Goal: Transaction & Acquisition: Register for event/course

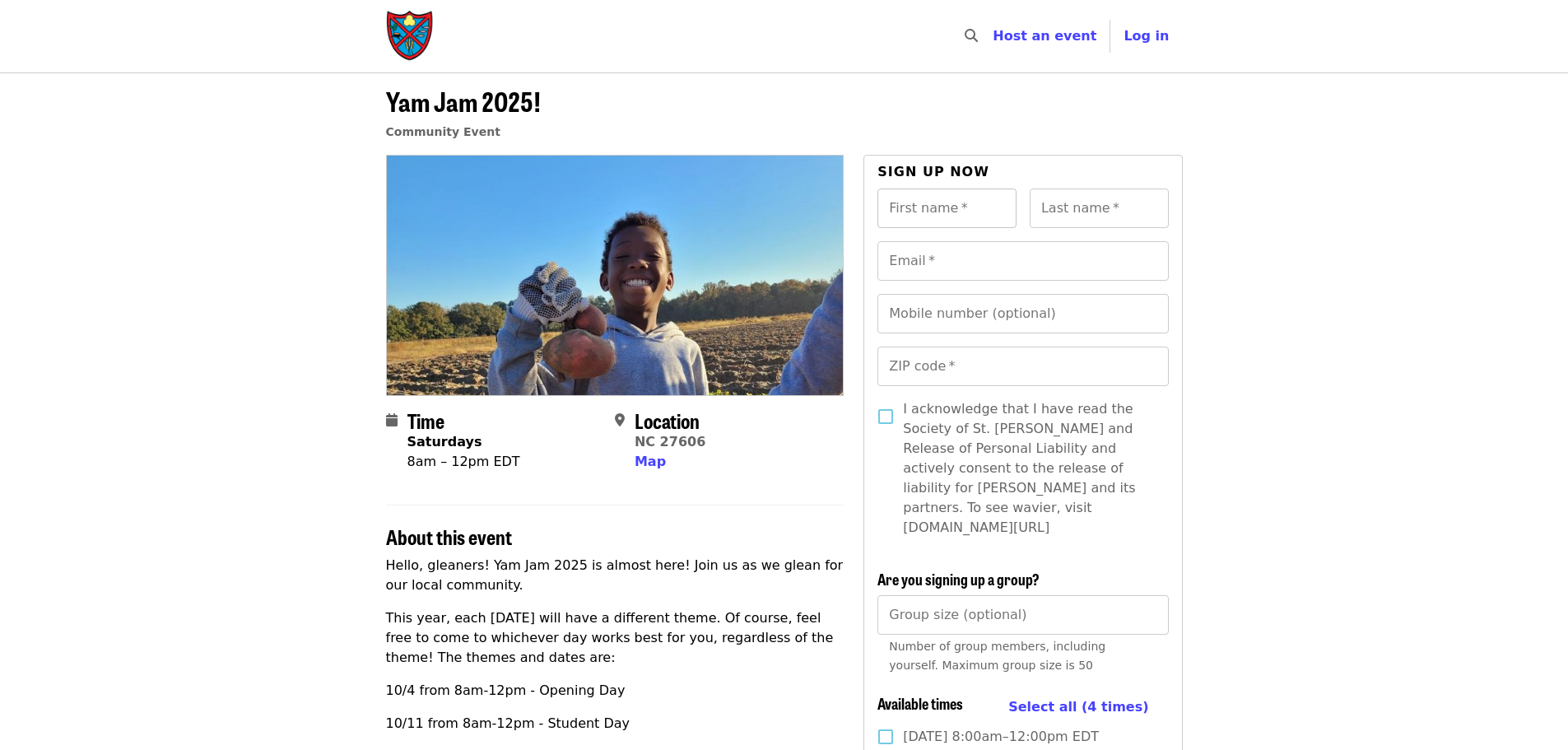
click at [943, 222] on input "First name   *" at bounding box center [947, 208] width 139 height 39
type input "*****"
click at [1066, 212] on input "Last name   *" at bounding box center [1100, 208] width 139 height 39
type input "*****"
click at [991, 277] on input "Email   *" at bounding box center [1022, 261] width 291 height 39
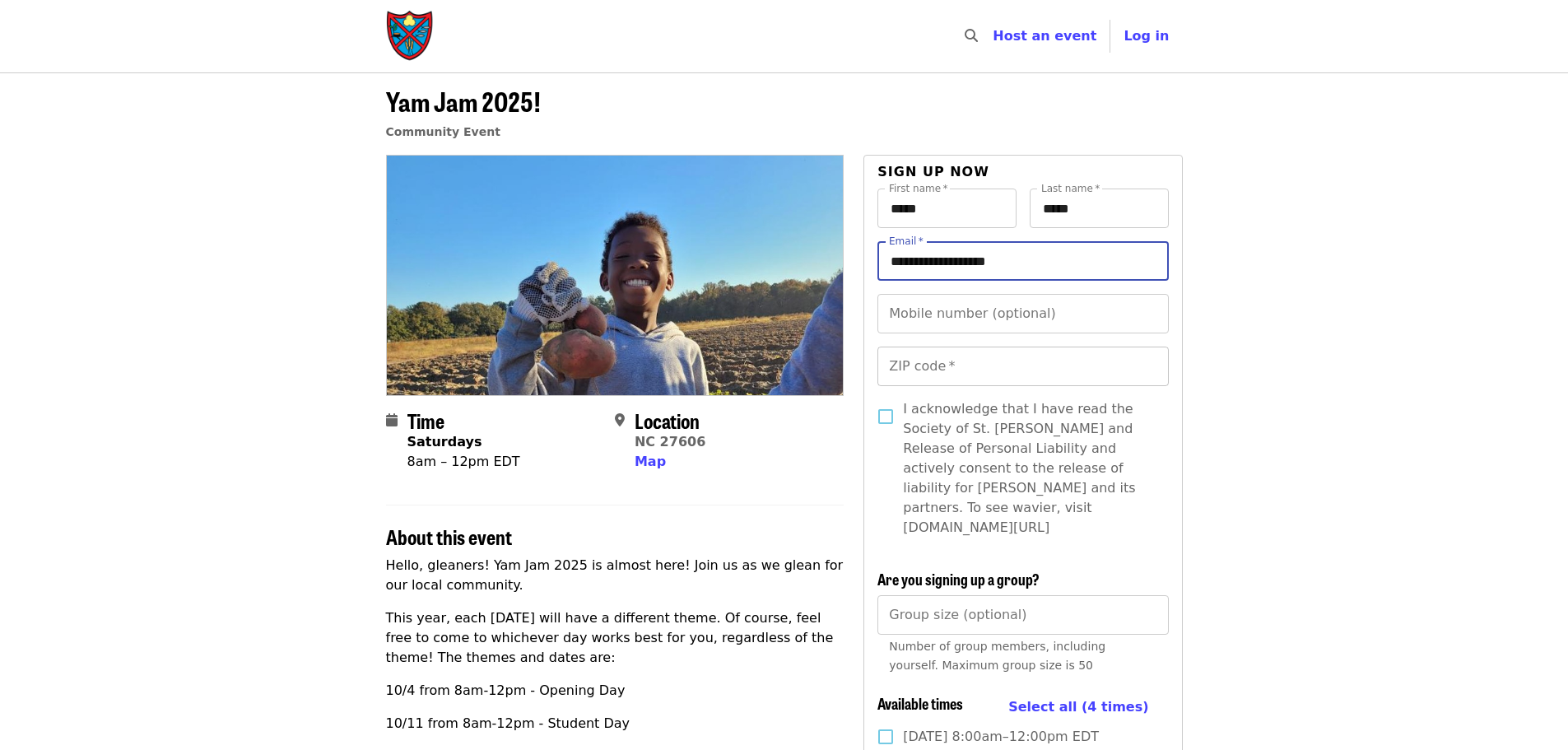
type input "**********"
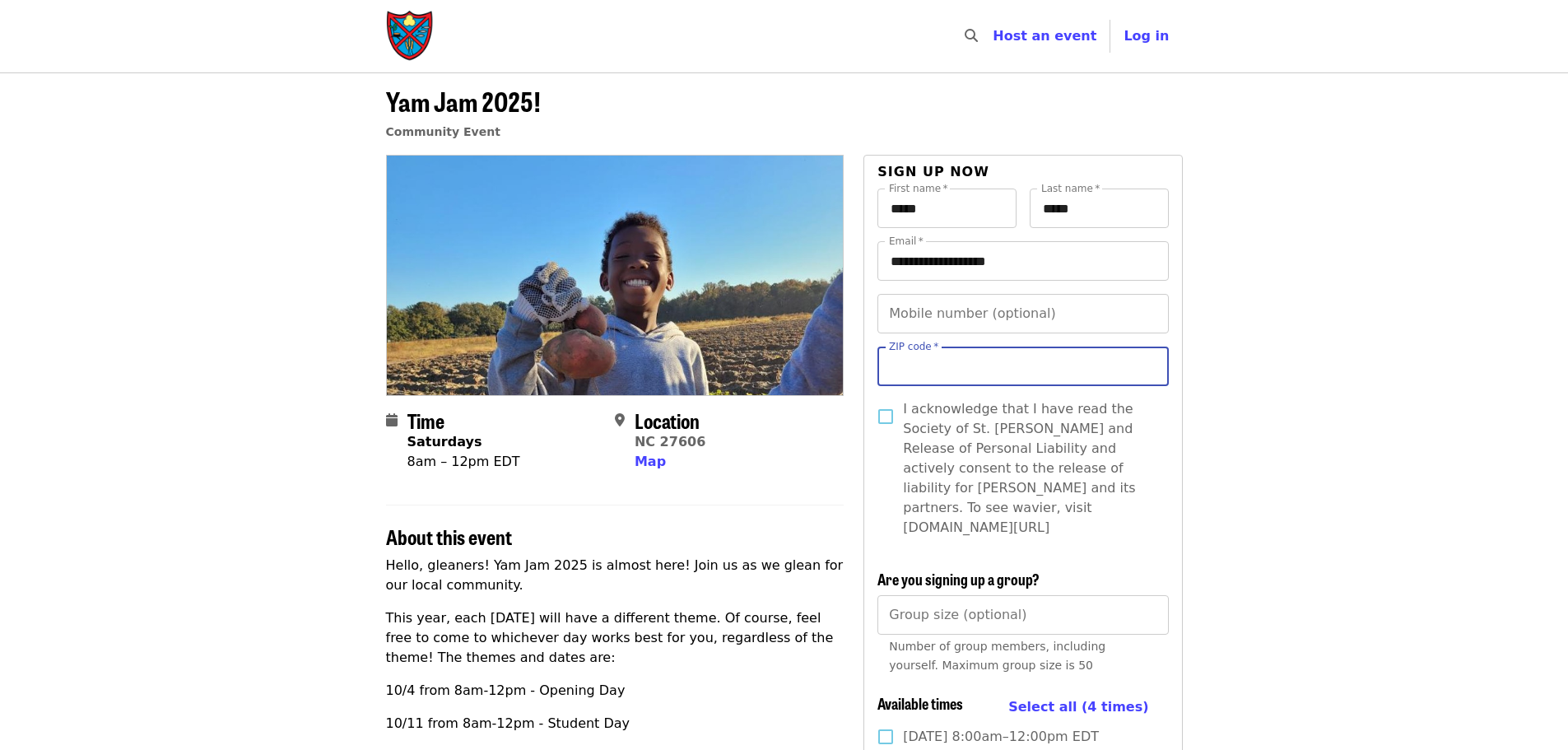
click at [934, 367] on input "ZIP code   *" at bounding box center [1022, 366] width 291 height 39
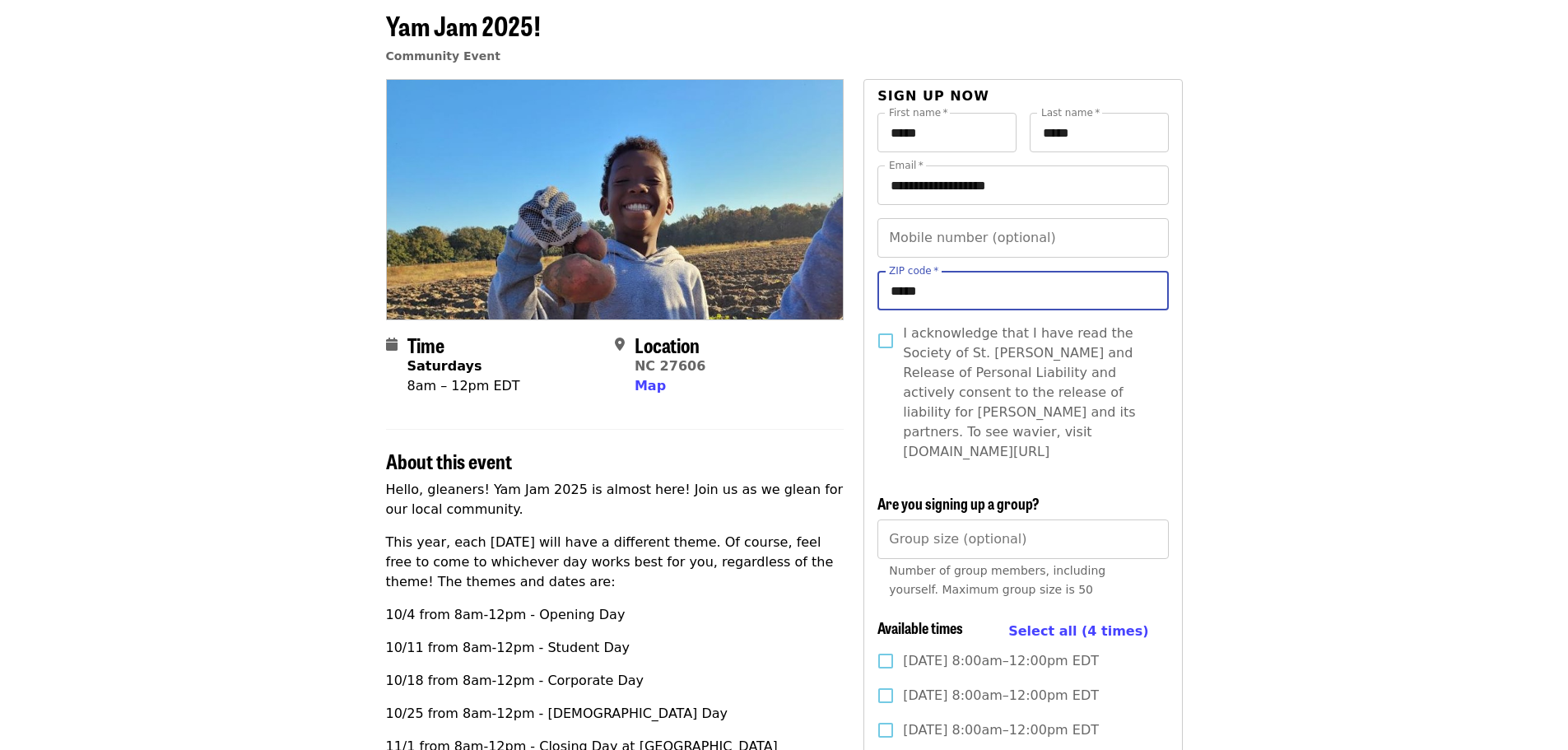
scroll to position [82, 0]
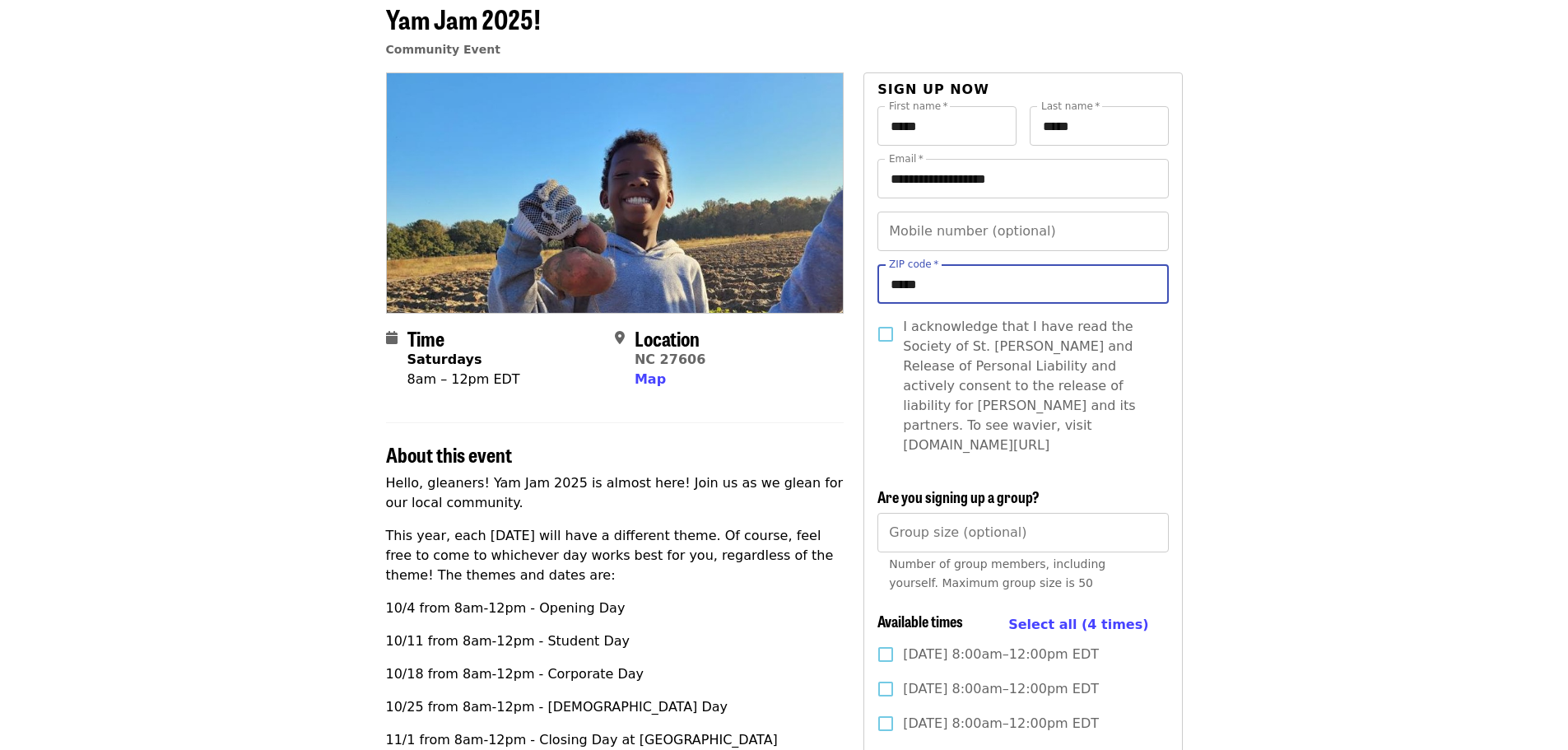
type input "*****"
click at [952, 356] on span "I acknowledge that I have read the Society of St. [PERSON_NAME] and Release of …" at bounding box center [1029, 385] width 252 height 138
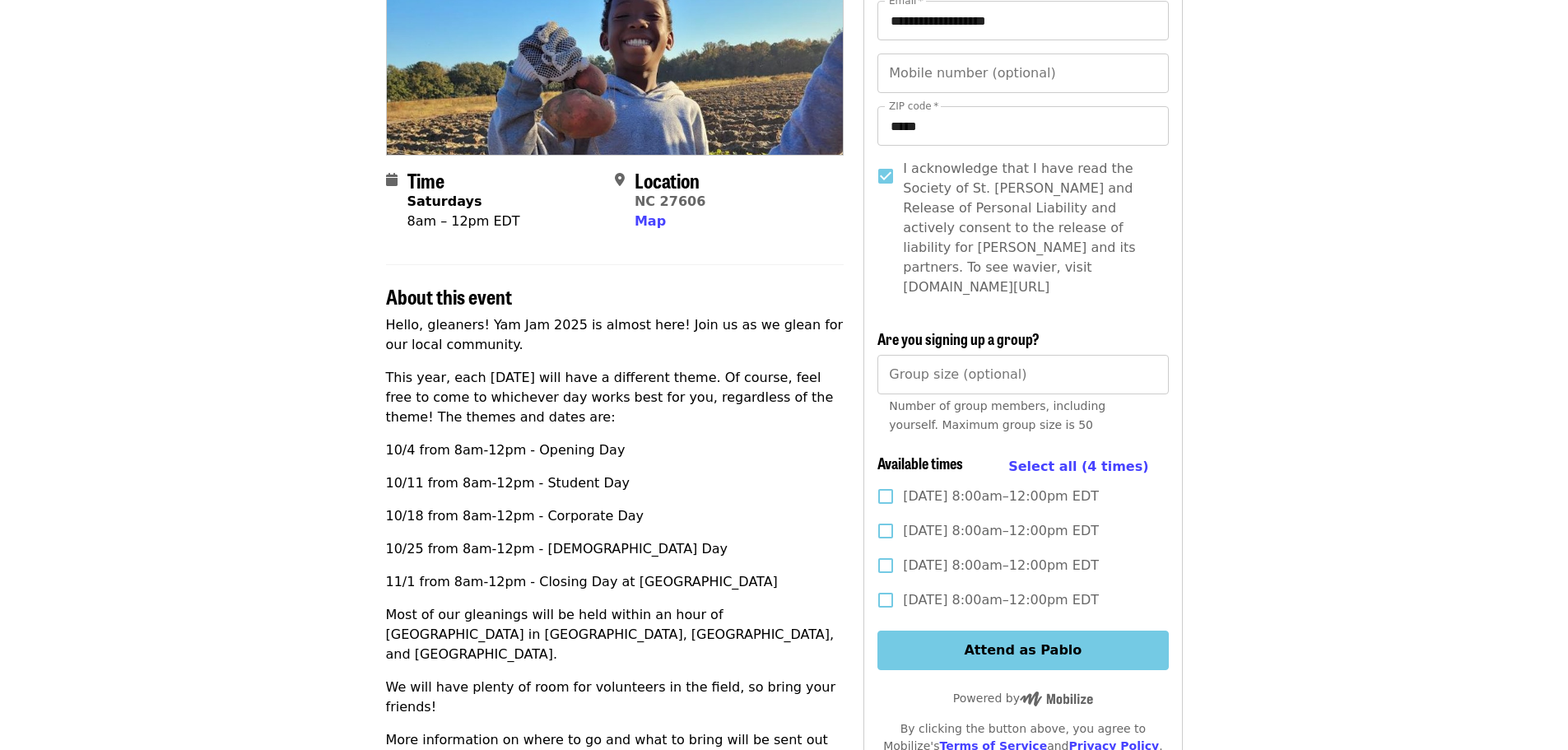
scroll to position [247, 0]
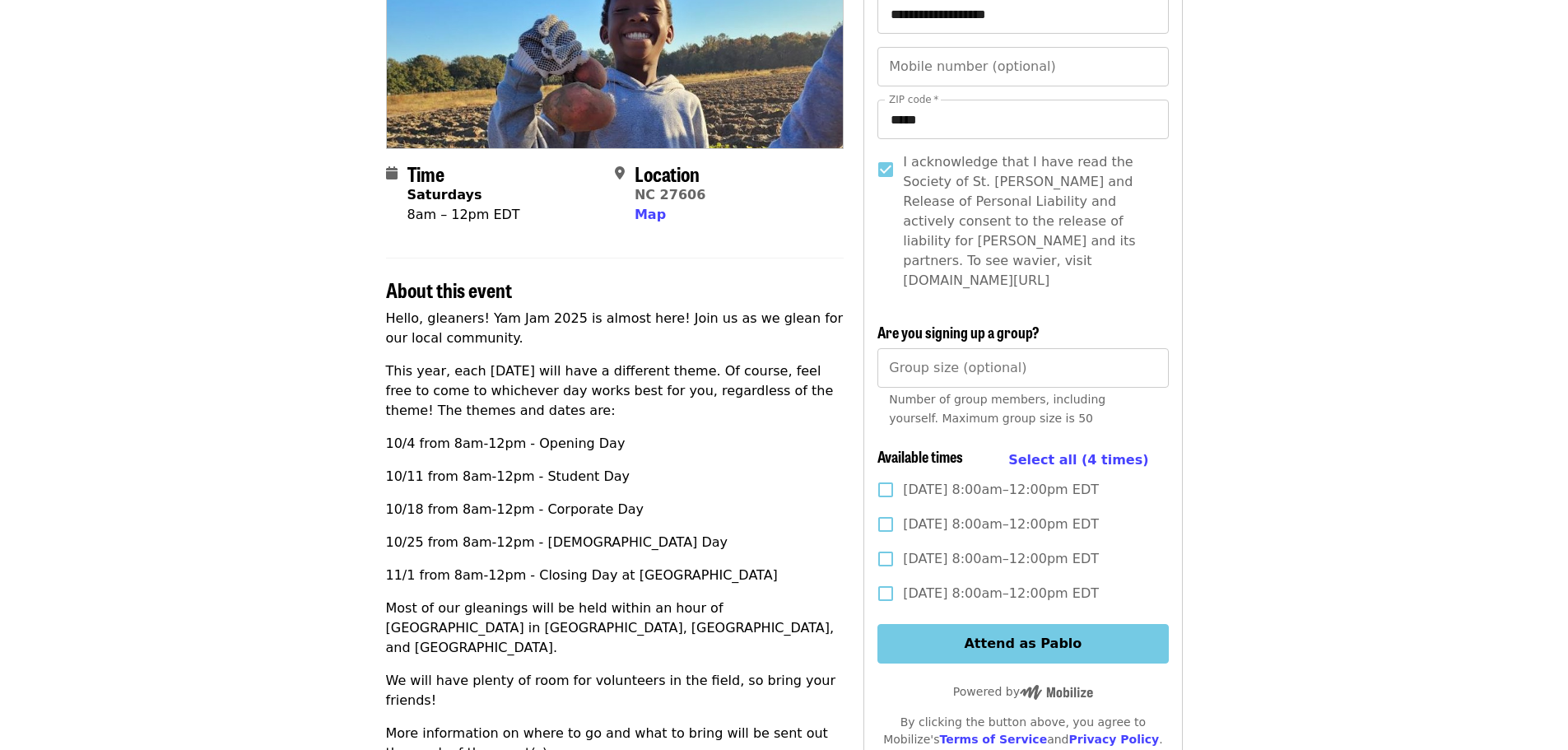
click at [975, 368] on div "Group size (optional) Group size (optional) Number of group members, including …" at bounding box center [1022, 391] width 291 height 86
click at [972, 351] on input "Group size (optional)" at bounding box center [1022, 367] width 291 height 39
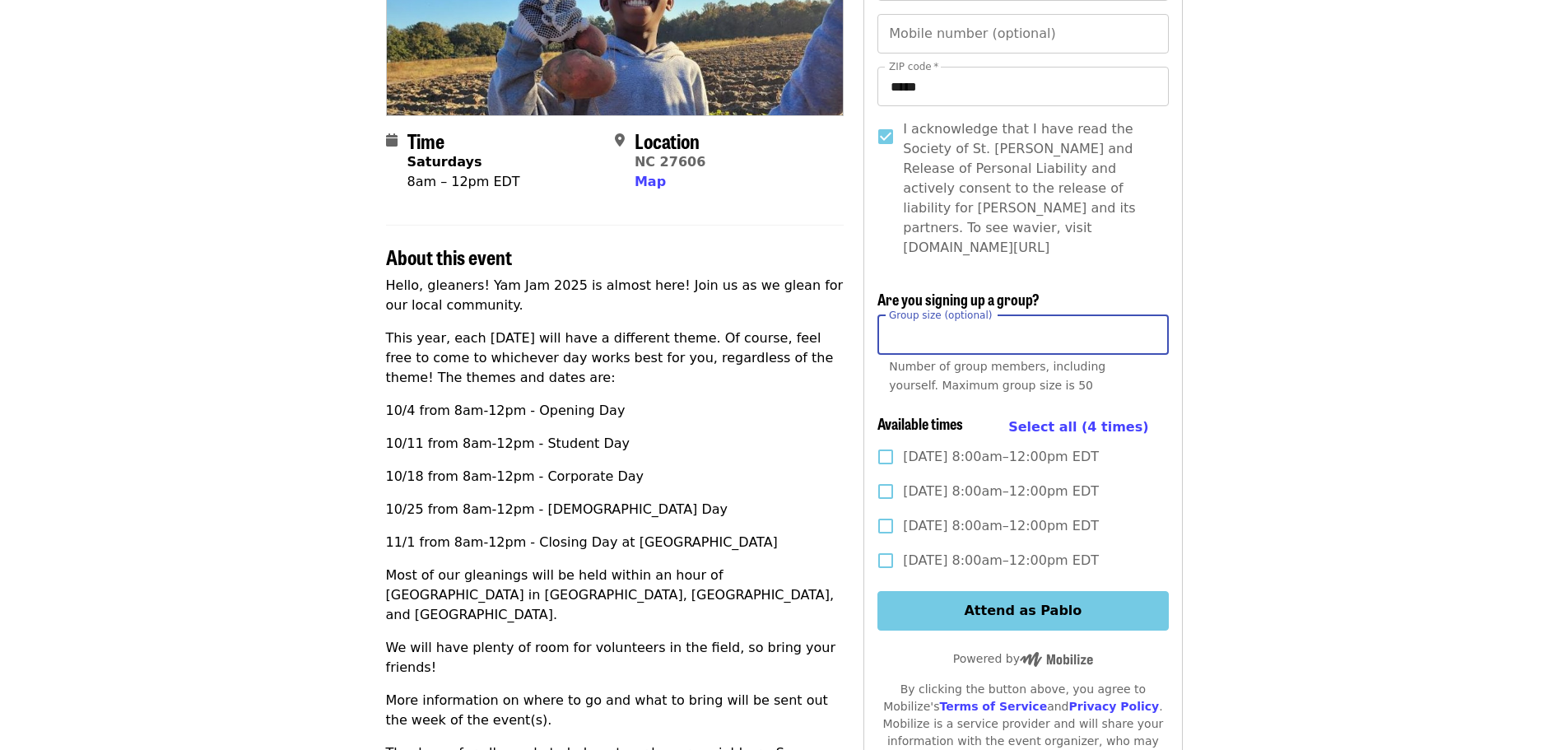
scroll to position [329, 0]
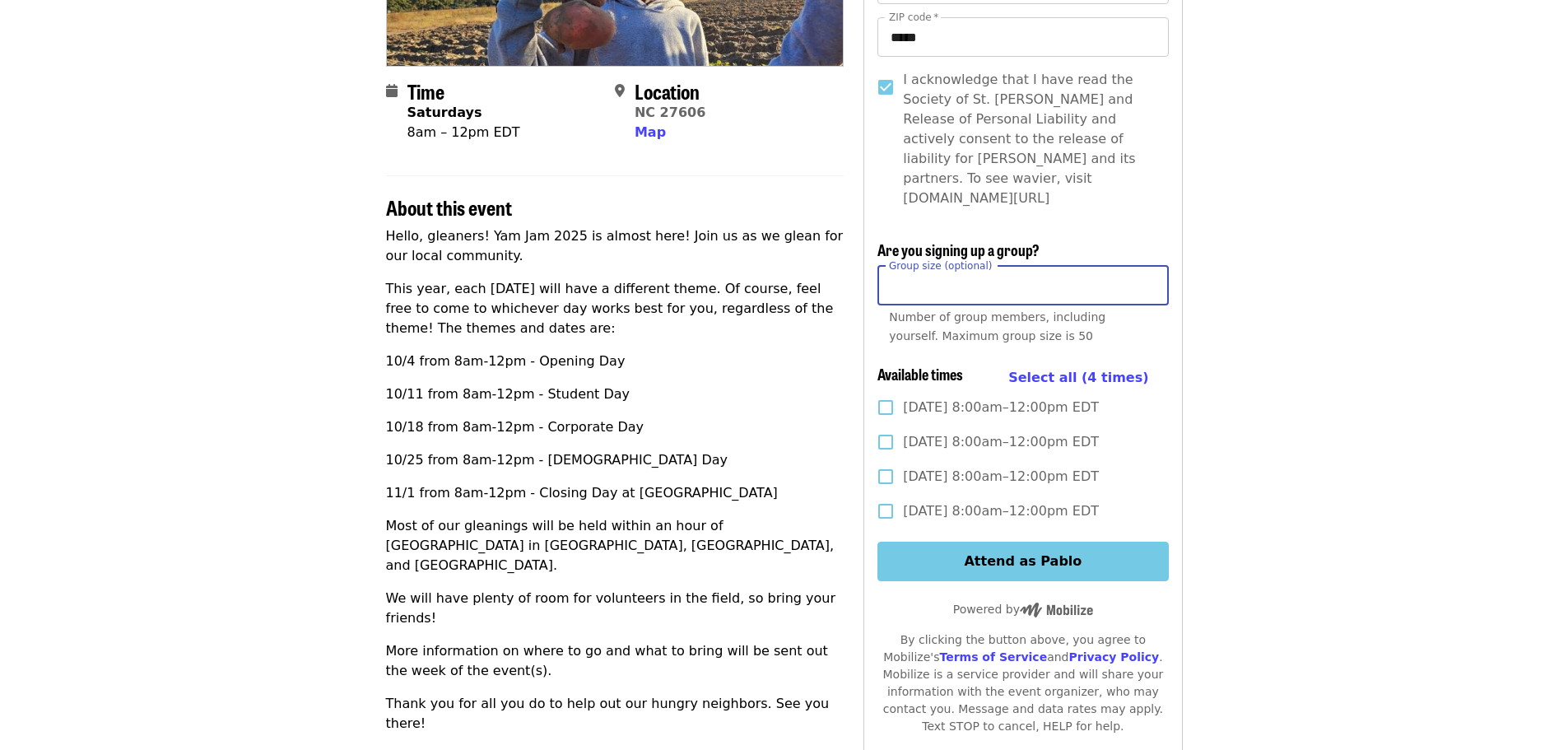
click at [954, 432] on span "[DATE] 8:00am–12:00pm EDT" at bounding box center [1001, 442] width 196 height 20
click at [967, 501] on span "[DATE] 8:00am–12:00pm EDT" at bounding box center [1001, 511] width 196 height 20
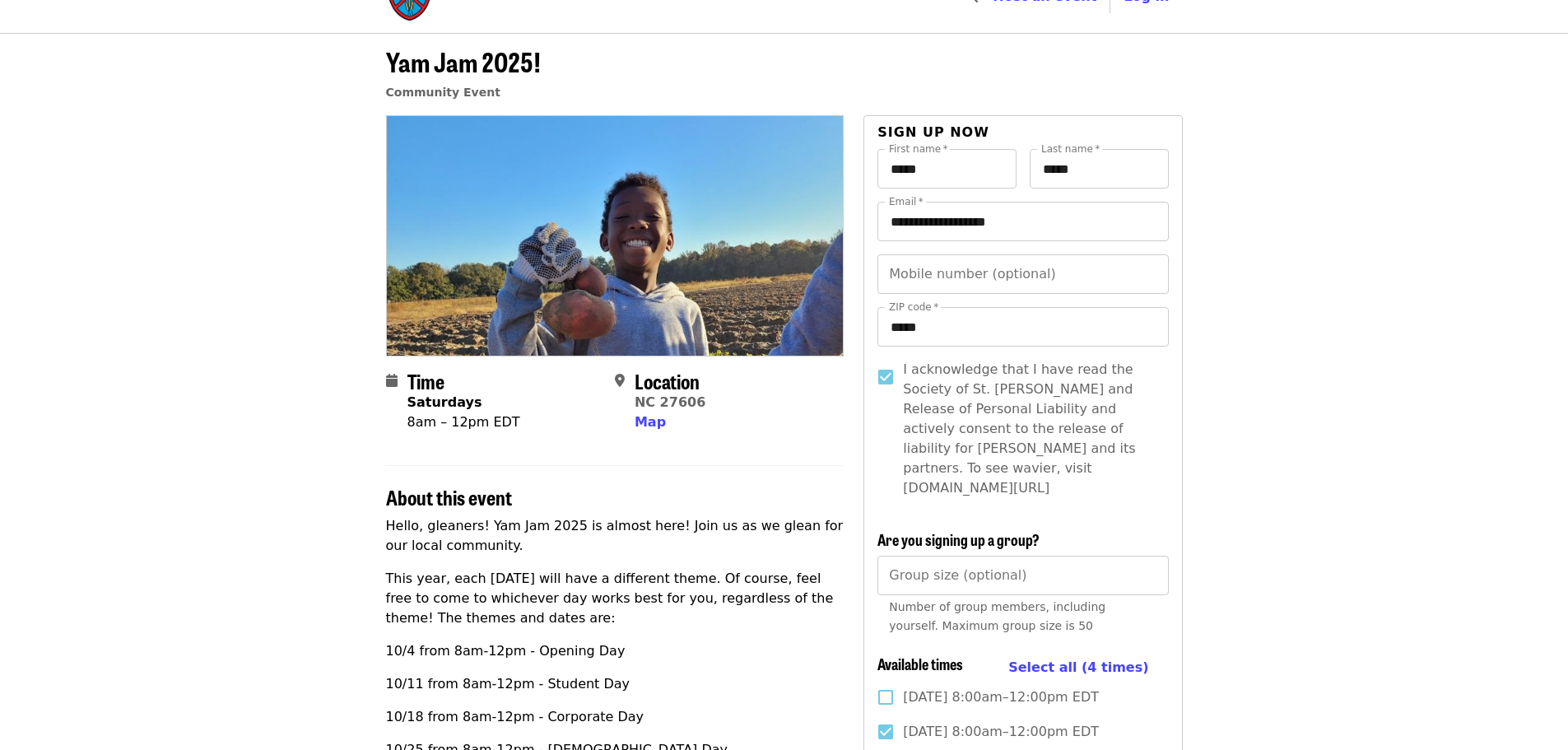
scroll to position [164, 0]
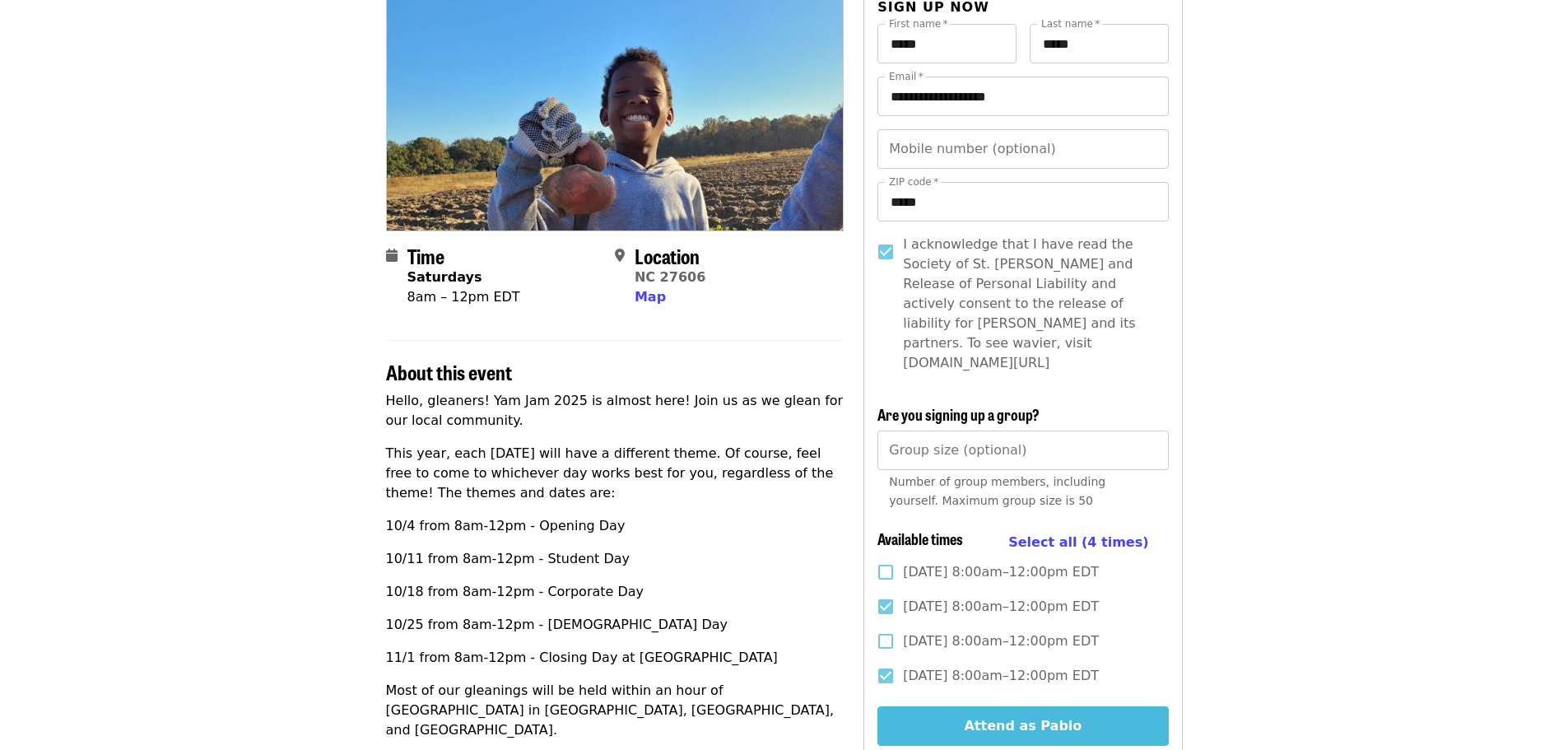
click at [1109, 706] on button "Attend as Pablo" at bounding box center [1022, 726] width 291 height 39
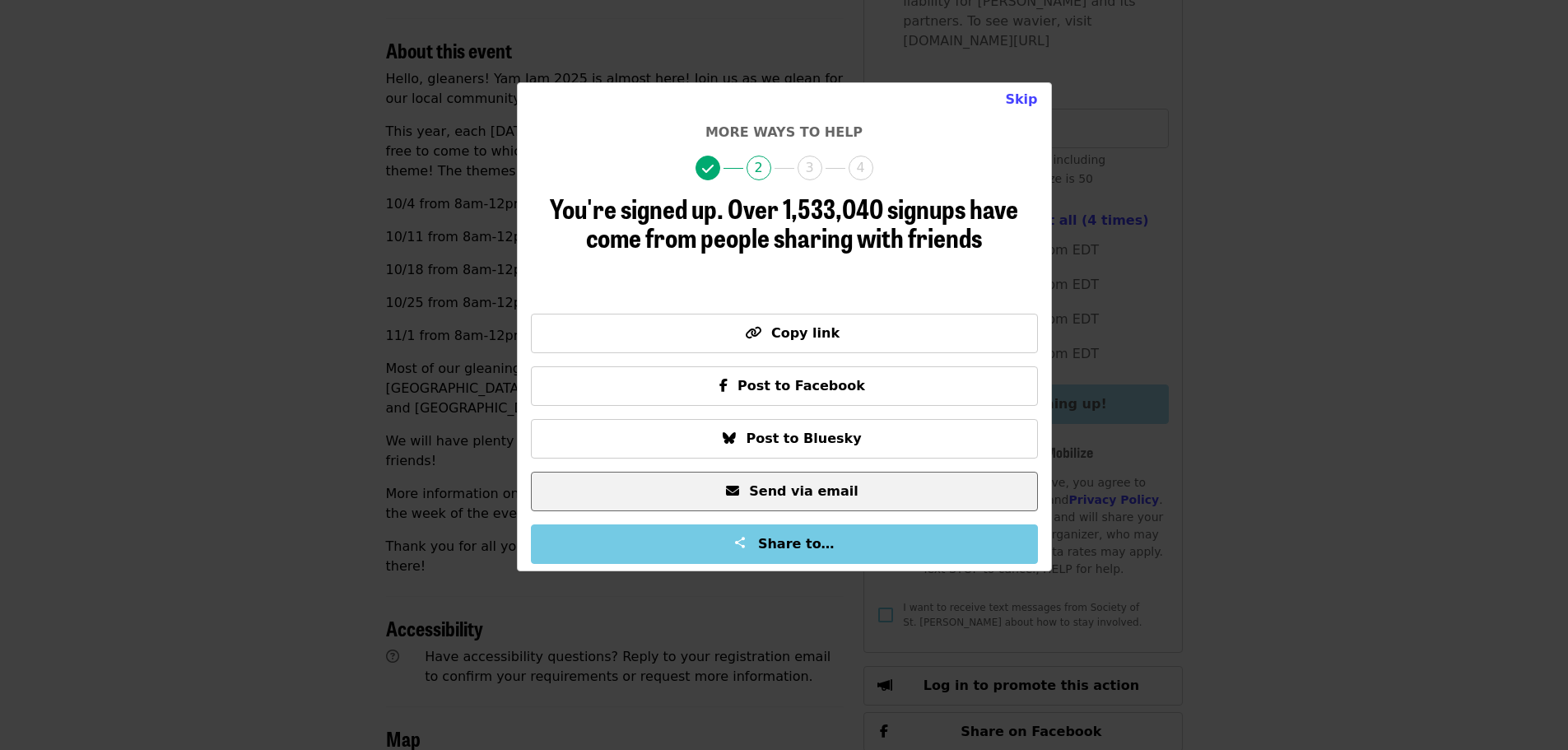
scroll to position [494, 0]
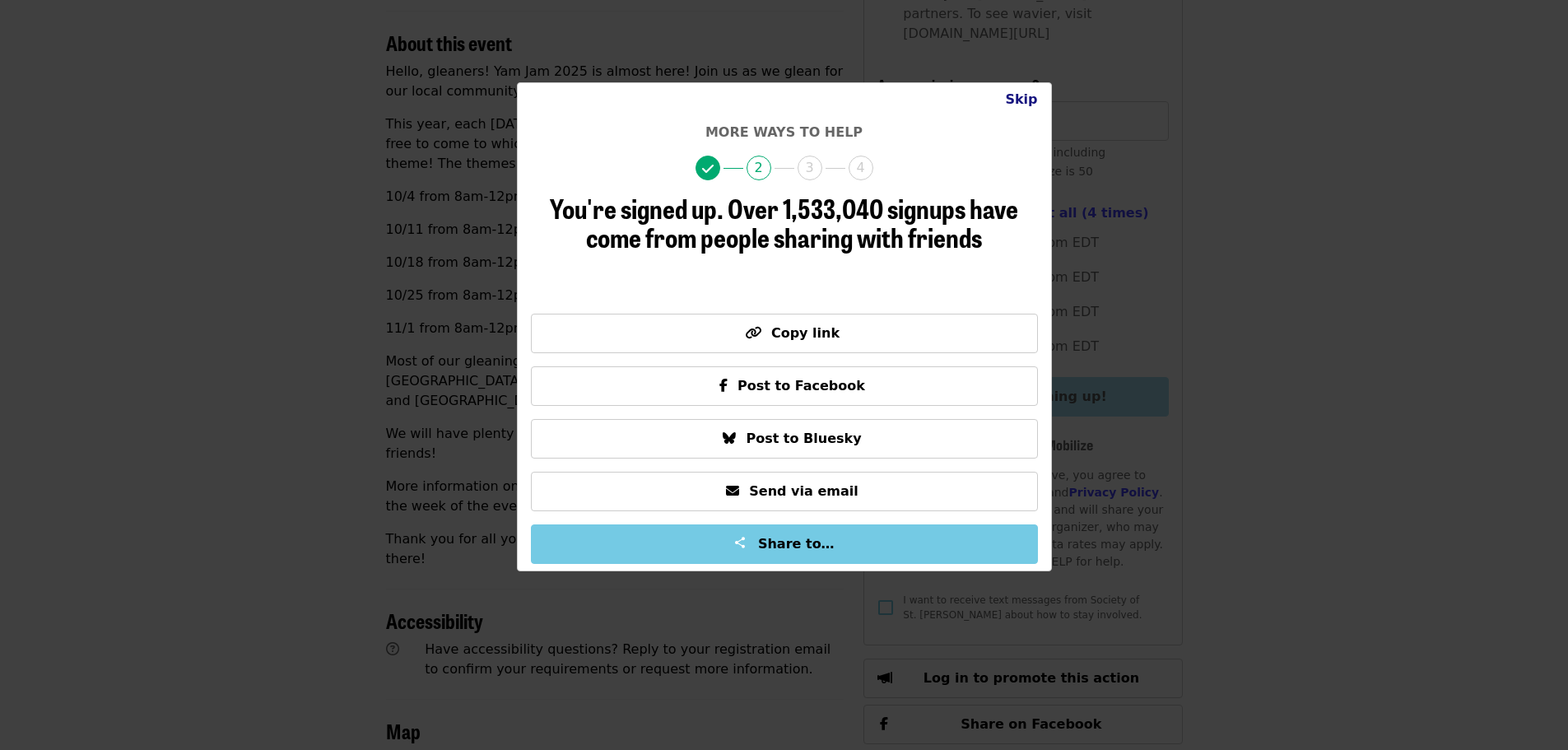
click at [1032, 101] on button "Skip" at bounding box center [1022, 99] width 59 height 33
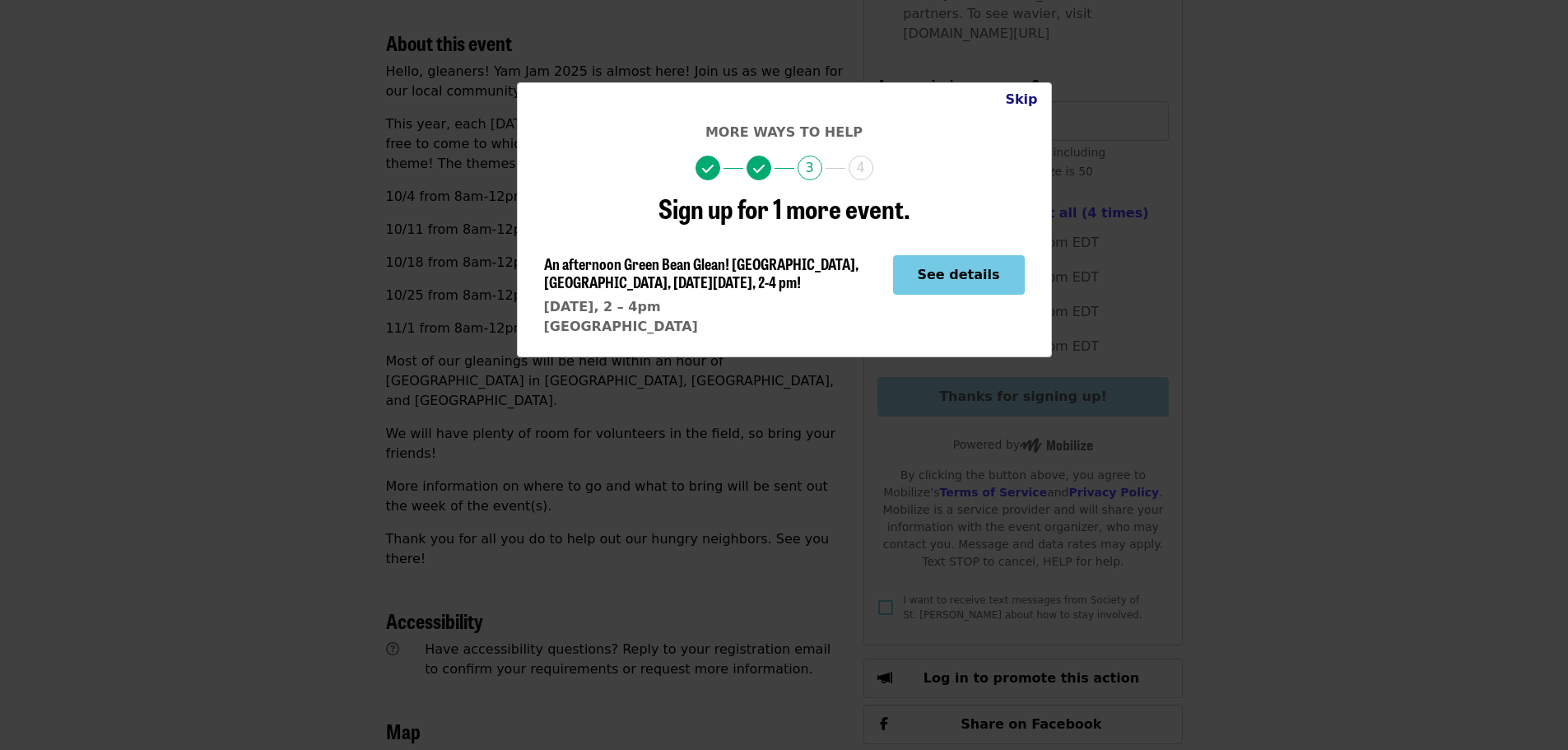
click at [1027, 106] on button "Skip" at bounding box center [1022, 99] width 59 height 33
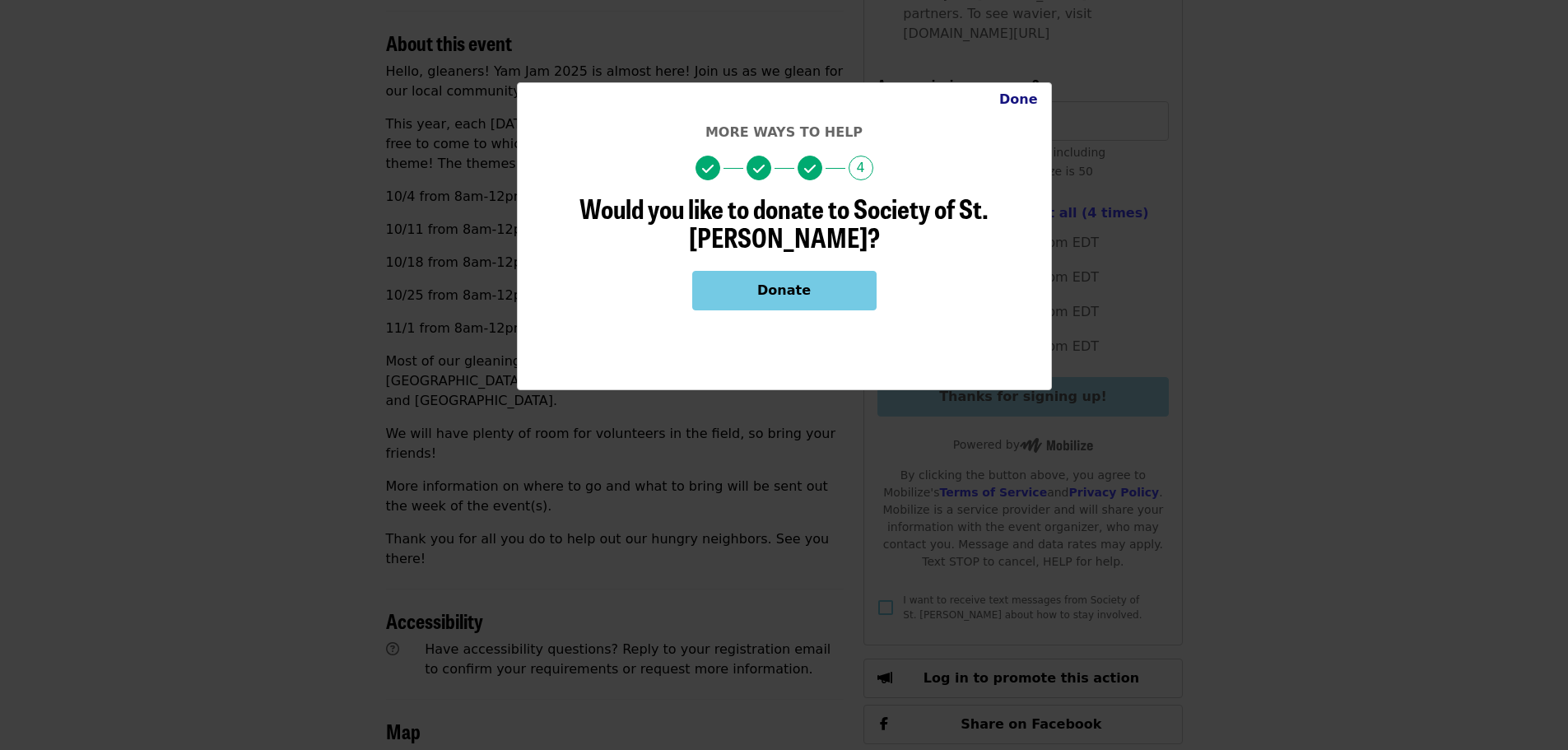
click at [1027, 98] on button "Done" at bounding box center [1019, 99] width 65 height 33
